Goal: Task Accomplishment & Management: Manage account settings

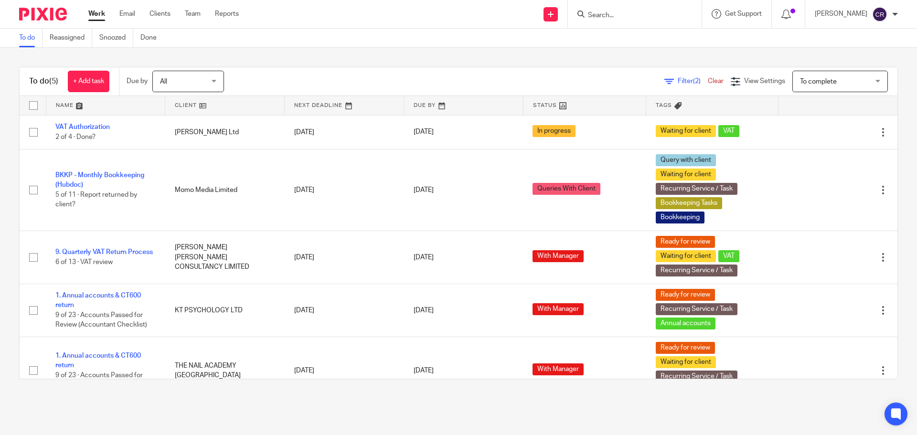
click at [614, 18] on input "Search" at bounding box center [630, 15] width 86 height 9
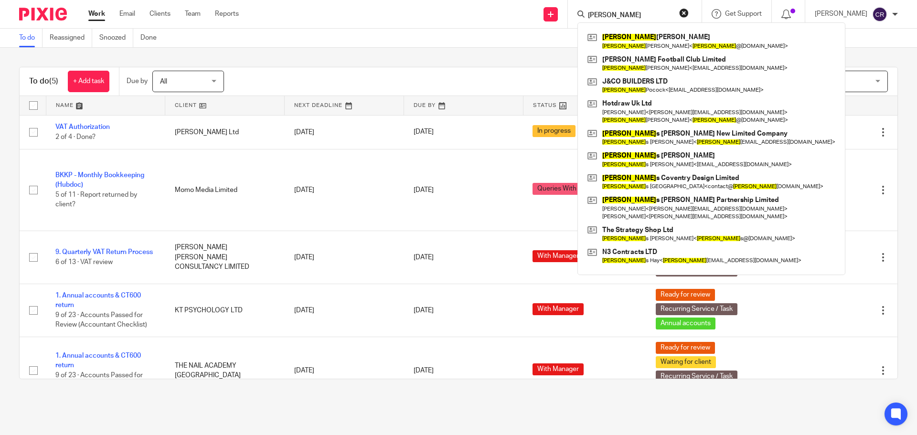
type input "[PERSON_NAME]"
click at [683, 14] on button "reset" at bounding box center [684, 13] width 10 height 10
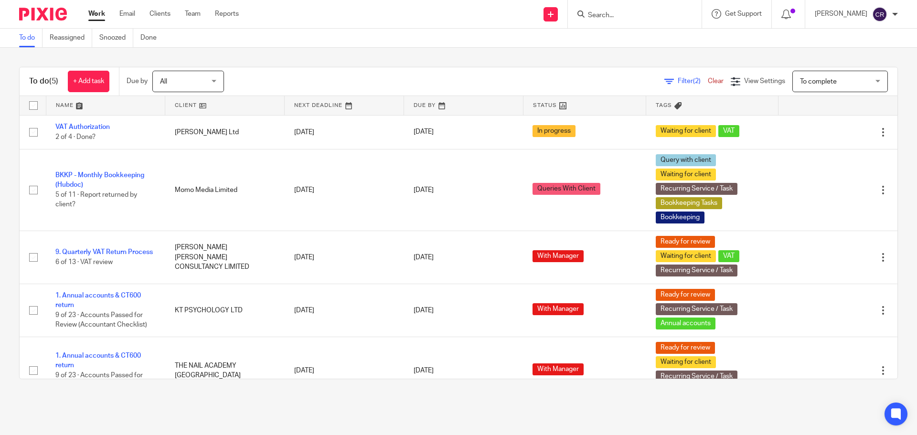
click at [644, 14] on input "Search" at bounding box center [630, 15] width 86 height 9
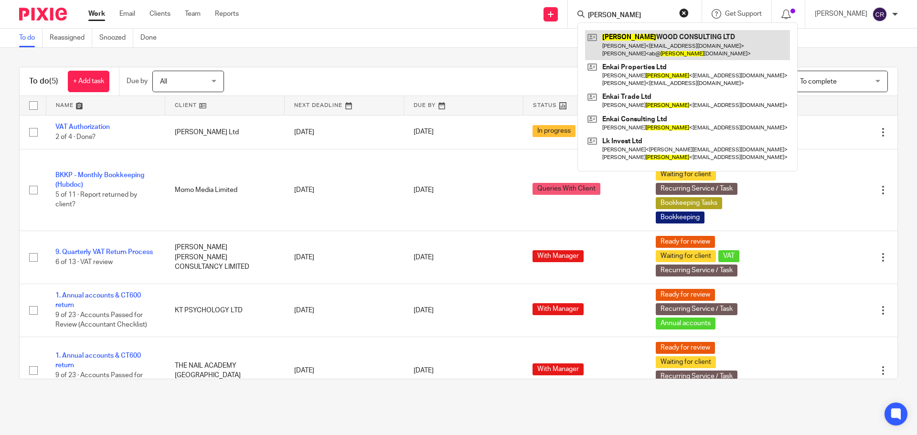
type input "engle"
click at [624, 44] on link at bounding box center [687, 45] width 205 height 30
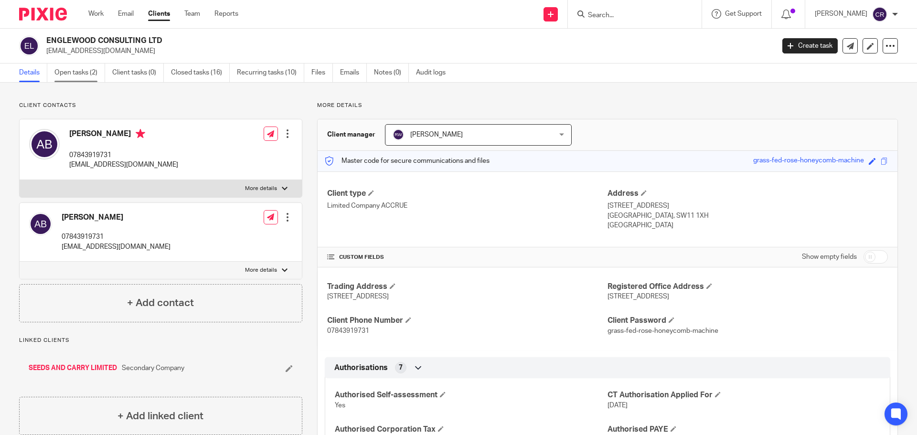
click at [71, 71] on link "Open tasks (2)" at bounding box center [79, 73] width 51 height 19
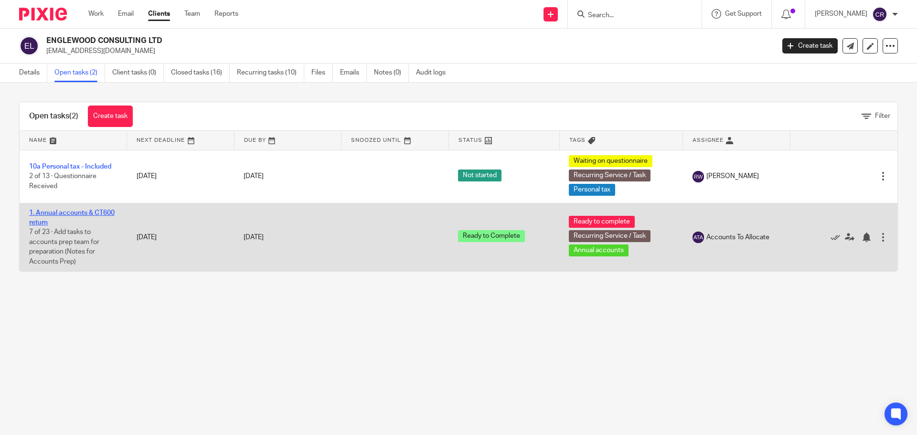
click at [84, 212] on link "1. Annual accounts & CT600 return" at bounding box center [71, 218] width 85 height 16
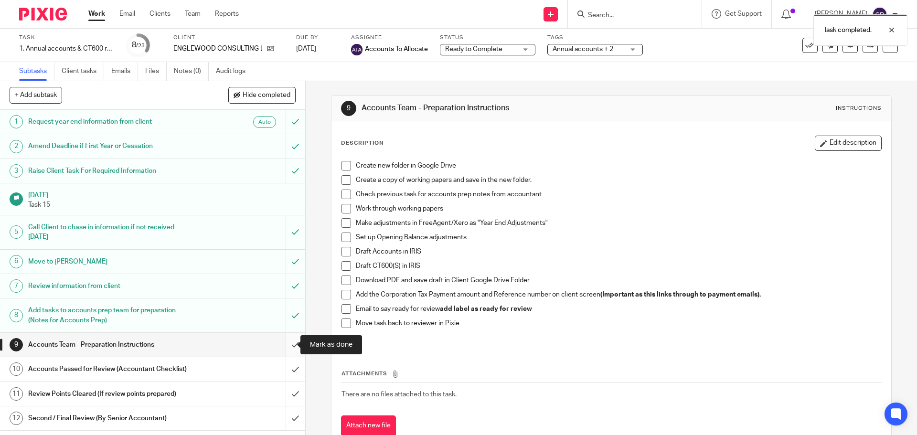
click at [283, 345] on input "submit" at bounding box center [152, 345] width 305 height 24
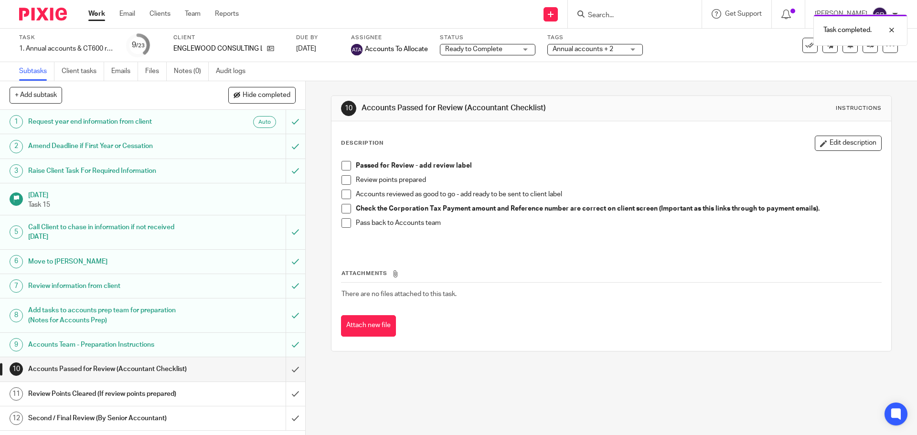
click at [347, 166] on span at bounding box center [346, 166] width 10 height 10
click at [470, 47] on div "Task completed. Subtask instruction updated." at bounding box center [682, 46] width 449 height 73
click at [501, 51] on div "Task completed. Subtask instruction updated." at bounding box center [682, 46] width 449 height 73
drag, startPoint x: 473, startPoint y: 48, endPoint x: 529, endPoint y: 57, distance: 56.1
click at [475, 49] on div "Task completed. Subtask instruction updated." at bounding box center [682, 46] width 449 height 73
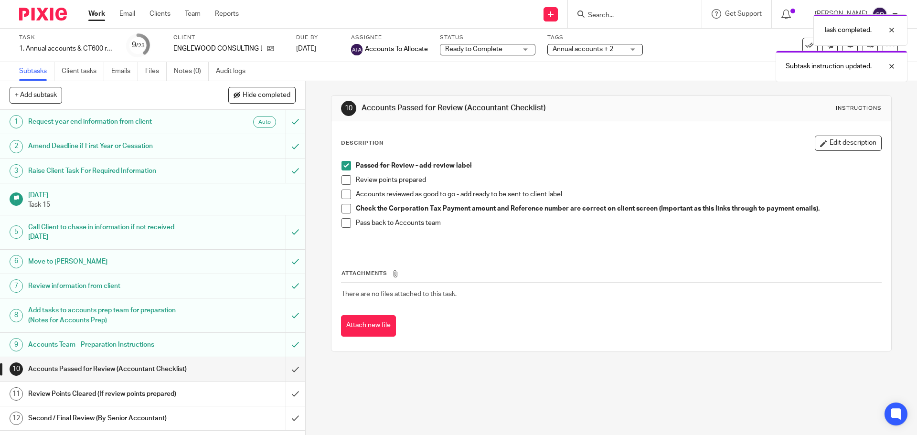
click at [525, 49] on div "Task completed. Subtask instruction updated." at bounding box center [682, 46] width 449 height 73
click at [893, 67] on div at bounding box center [885, 66] width 26 height 11
click at [890, 30] on div at bounding box center [885, 29] width 26 height 11
click at [492, 52] on span "Ready to Complete" at bounding box center [473, 49] width 57 height 7
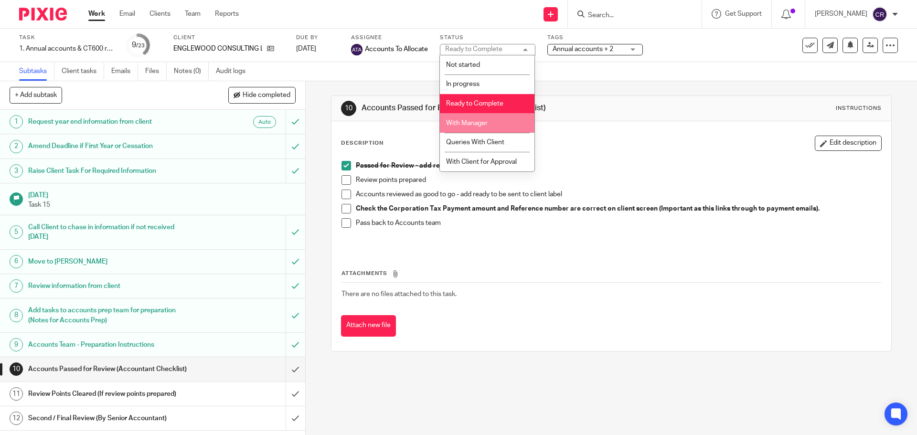
click at [496, 124] on li "With Manager" at bounding box center [487, 123] width 95 height 20
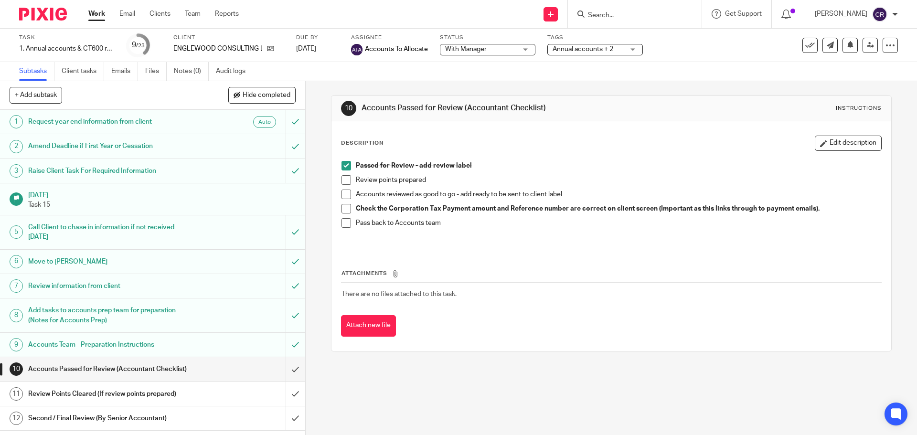
click at [576, 50] on span "Annual accounts + 2" at bounding box center [583, 49] width 61 height 7
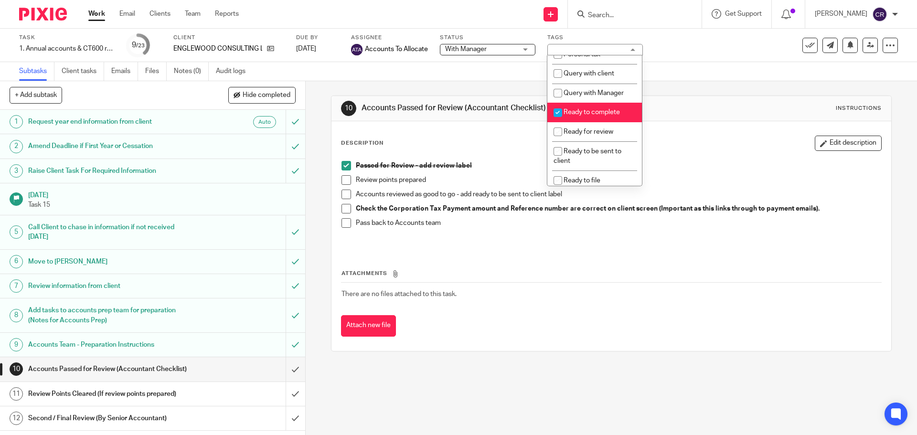
scroll to position [334, 0]
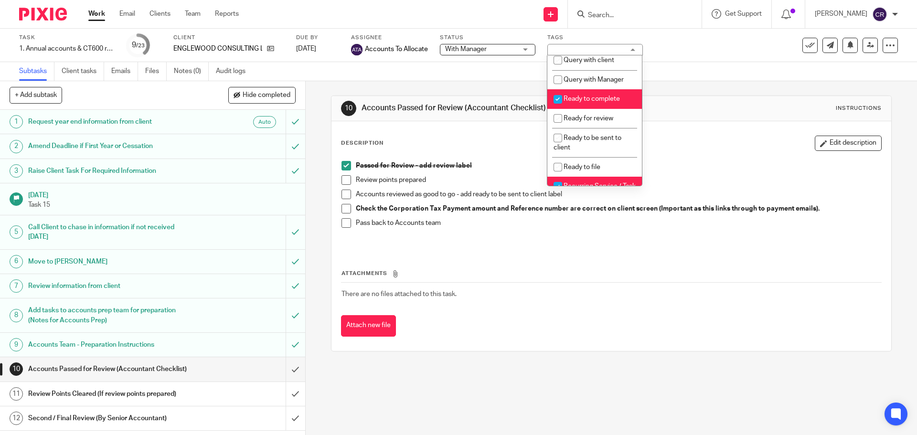
click at [599, 102] on span "Ready to complete" at bounding box center [592, 99] width 56 height 7
checkbox input "false"
click at [598, 123] on li "Ready for review" at bounding box center [594, 119] width 95 height 20
checkbox input "true"
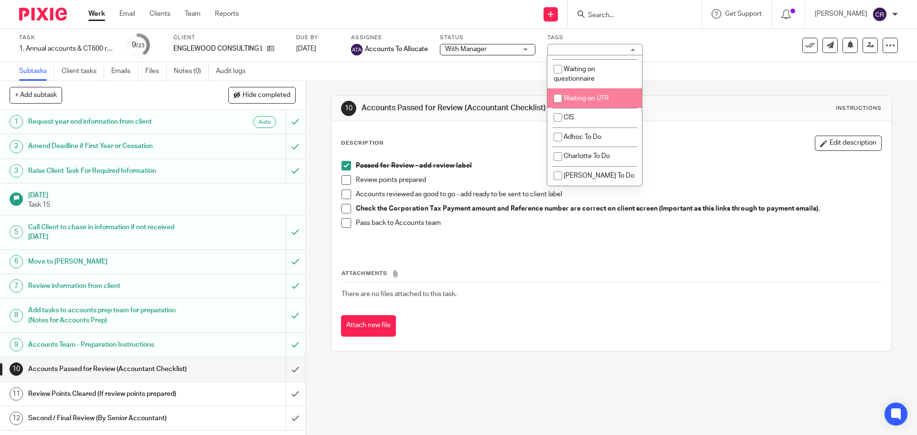
scroll to position [860, 0]
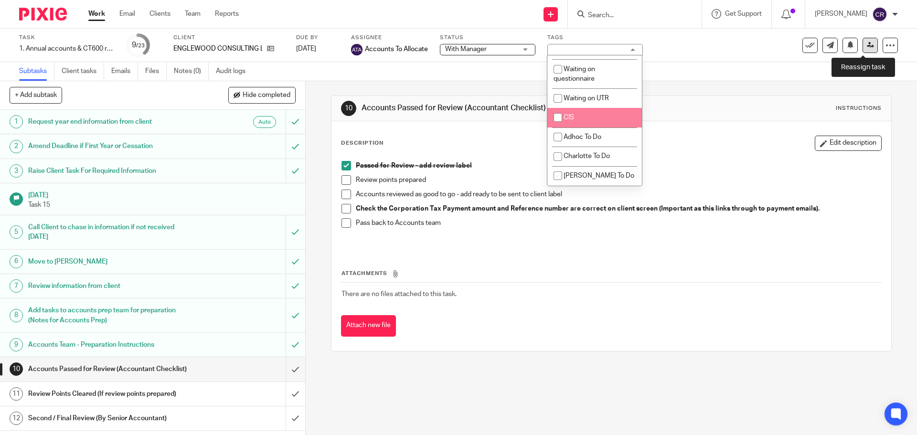
click at [863, 51] on link at bounding box center [870, 45] width 15 height 15
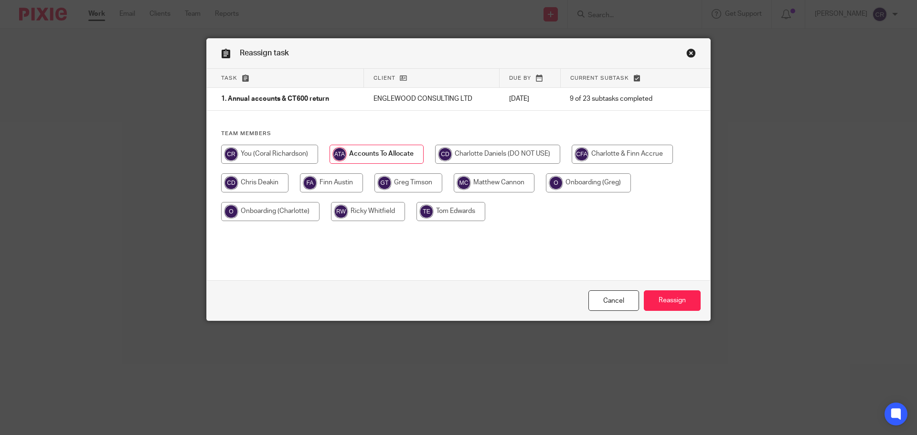
drag, startPoint x: 374, startPoint y: 209, endPoint x: 609, endPoint y: 244, distance: 238.1
click at [375, 209] on input "radio" at bounding box center [368, 211] width 74 height 19
radio input "true"
click at [689, 297] on input "Reassign" at bounding box center [672, 300] width 57 height 21
